Goal: Information Seeking & Learning: Check status

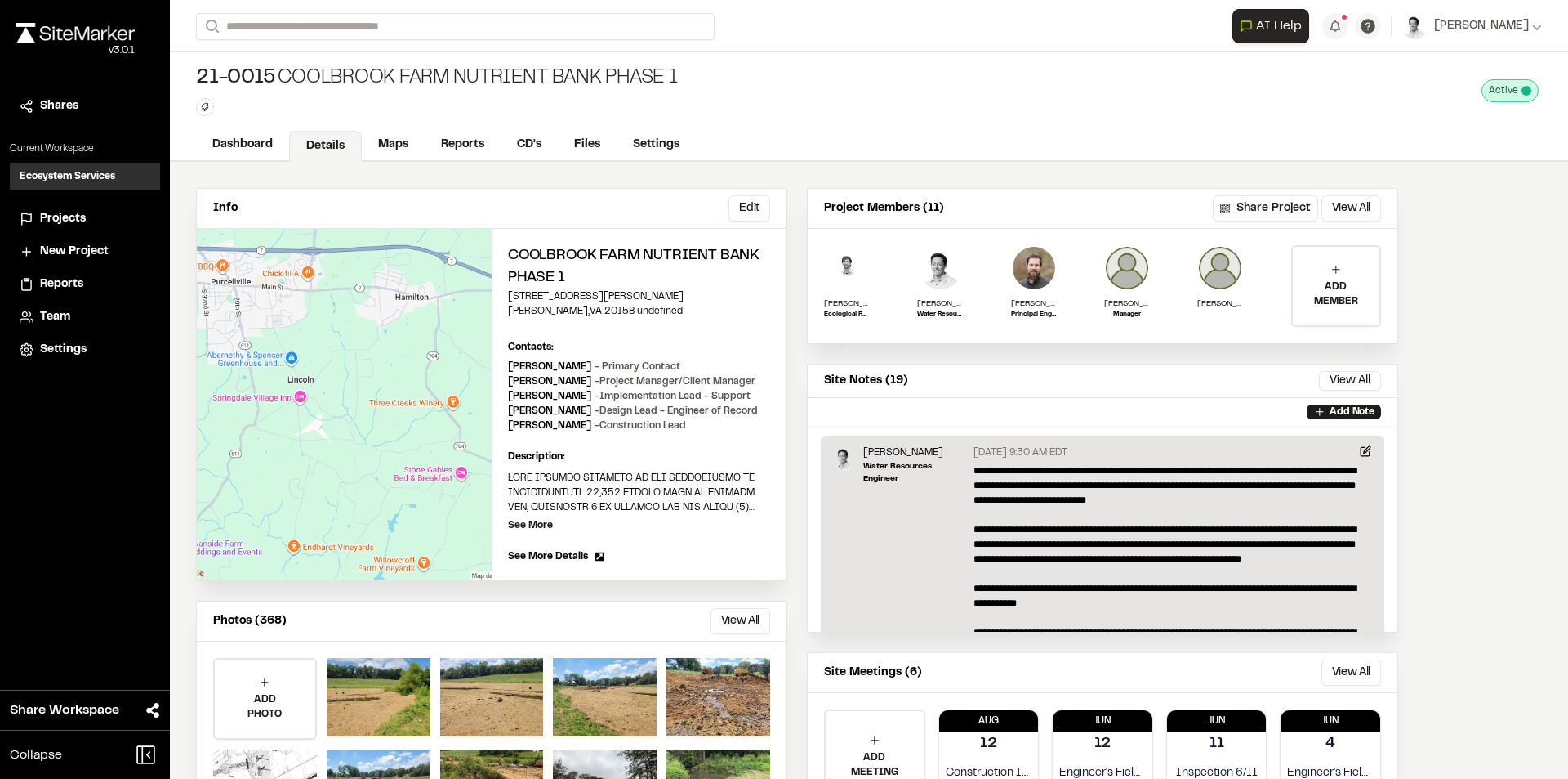
click at [1446, 274] on div "Info Edit Edit Coolbrook Farm Nutrient Bank Phase 1 [STREET_ADDRESS][PERSON_NAM…" at bounding box center [868, 517] width 1398 height 709
click at [470, 144] on link "Reports" at bounding box center [464, 146] width 77 height 31
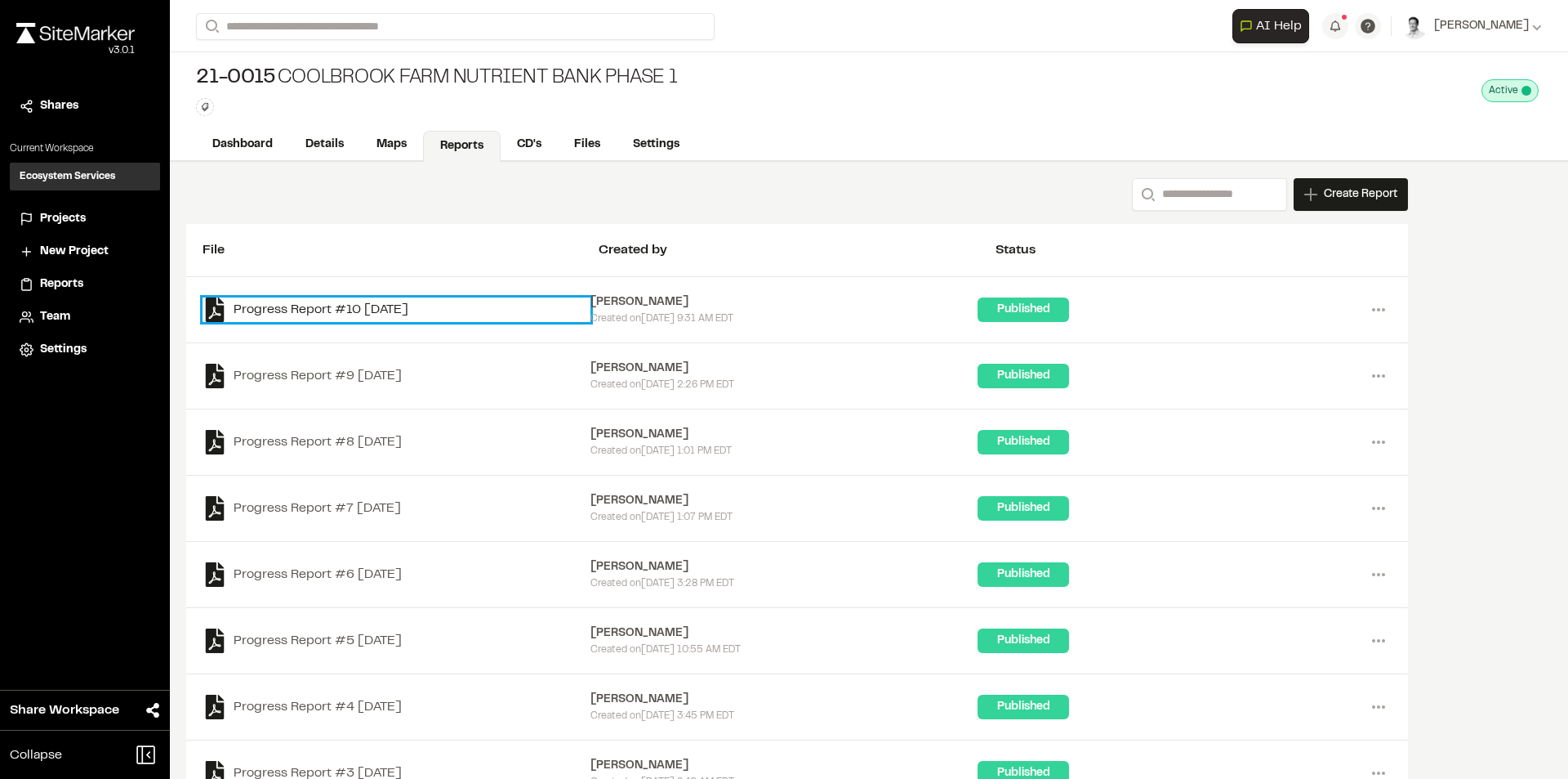
click at [368, 311] on link "Progress Report #10 [DATE]" at bounding box center [396, 309] width 388 height 24
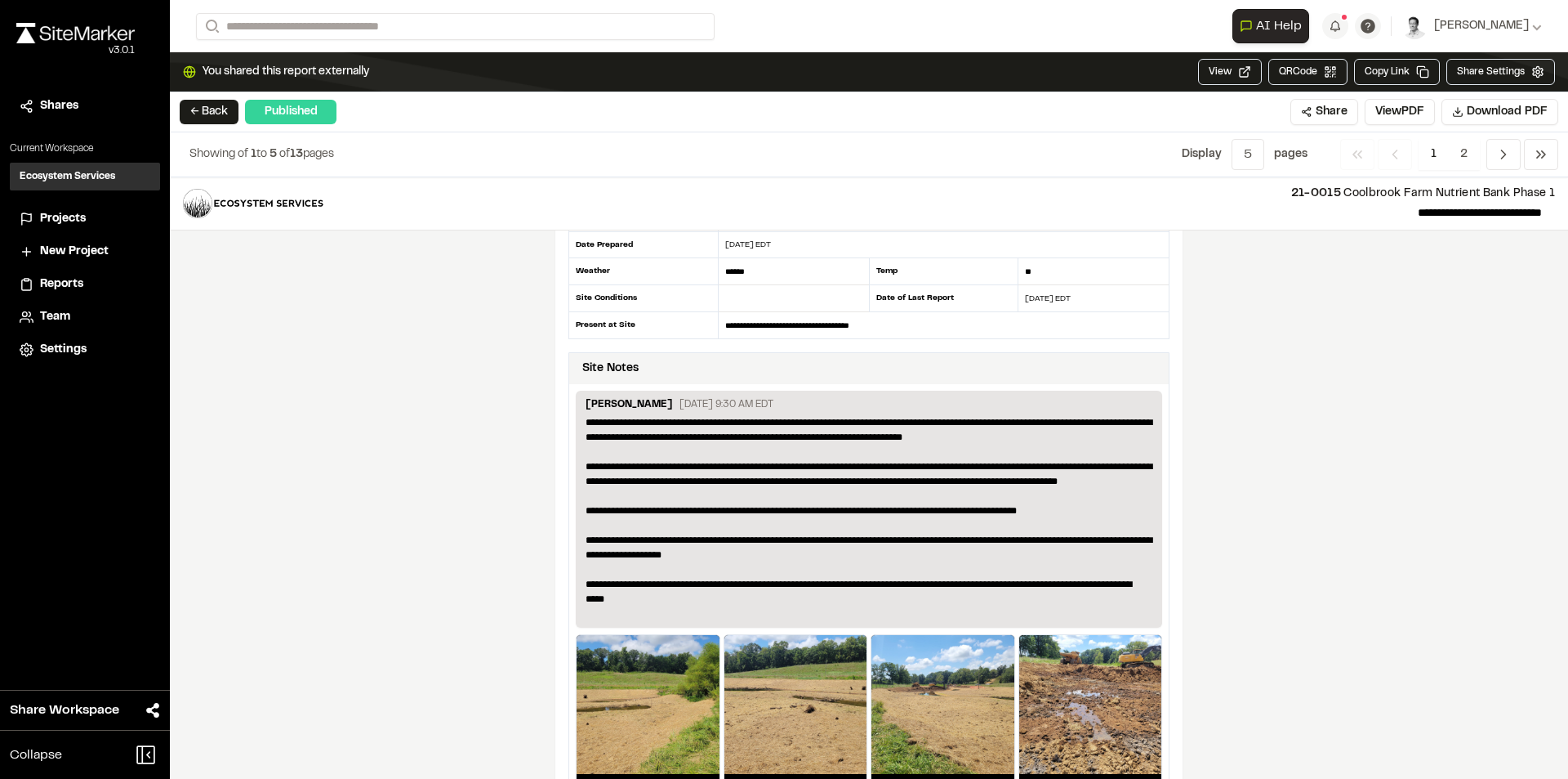
scroll to position [163, 0]
